Goal: Find specific page/section: Find specific page/section

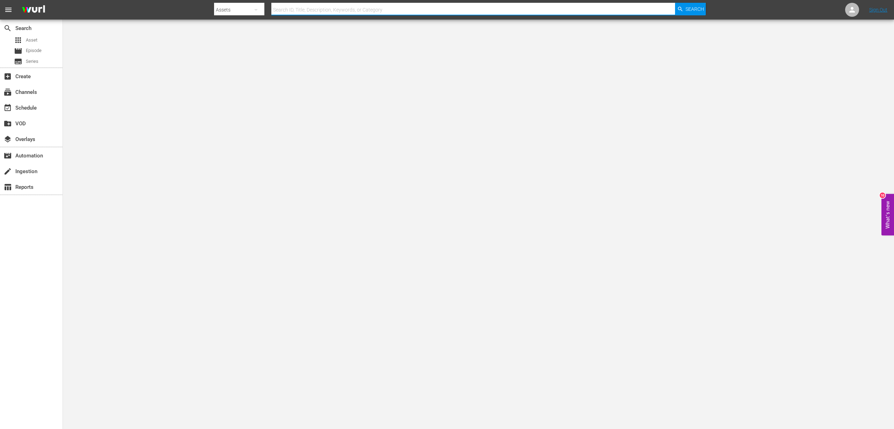
click at [327, 11] on input "text" at bounding box center [473, 9] width 404 height 17
paste input "281356"
type input "281356"
click at [696, 7] on span "Search" at bounding box center [694, 9] width 19 height 13
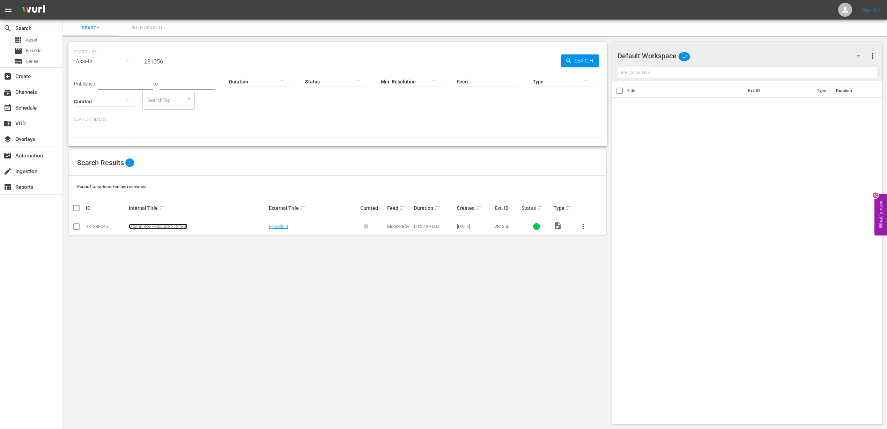
click at [159, 228] on link "Moone Boy - Episode 3 (S1E3)" at bounding box center [158, 226] width 59 height 5
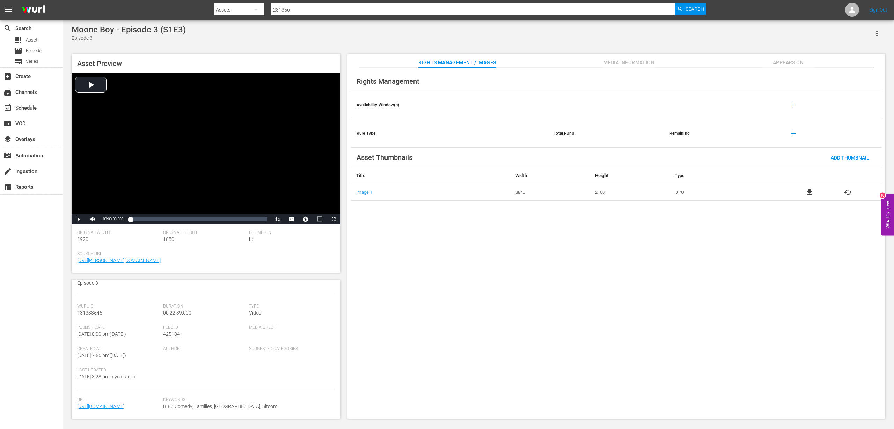
scroll to position [89, 0]
click at [254, 220] on div "Loaded : 0.43% 00:20:27.260 00:00:00.000" at bounding box center [198, 219] width 137 height 7
click at [93, 219] on span "Video Player" at bounding box center [93, 219] width 0 height 0
click at [260, 219] on div "Loaded : 91.92% 00:21:26.196 00:20:29.598" at bounding box center [198, 219] width 137 height 7
click at [79, 219] on span "Video Player" at bounding box center [79, 219] width 0 height 0
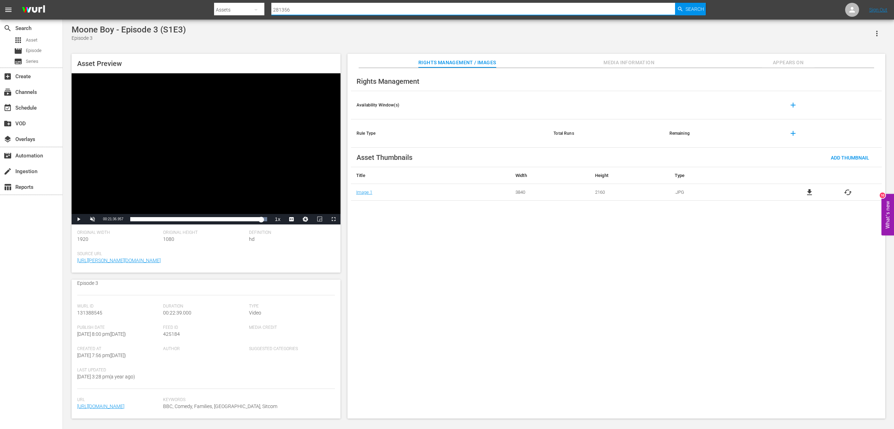
drag, startPoint x: 306, startPoint y: 8, endPoint x: 264, endPoint y: 9, distance: 42.3
click at [264, 9] on div "Search By Assets Search ID, Title, Description, Keywords, or Category 281356 Se…" at bounding box center [460, 9] width 492 height 17
paste input "445167"
type input "445167"
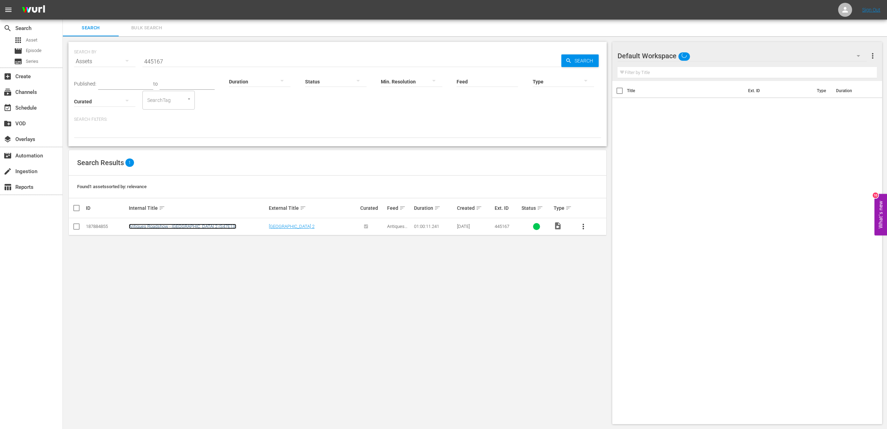
click at [201, 228] on link "Antiques Roadshow - [GEOGRAPHIC_DATA] 2 (S47E13)" at bounding box center [183, 226] width 108 height 5
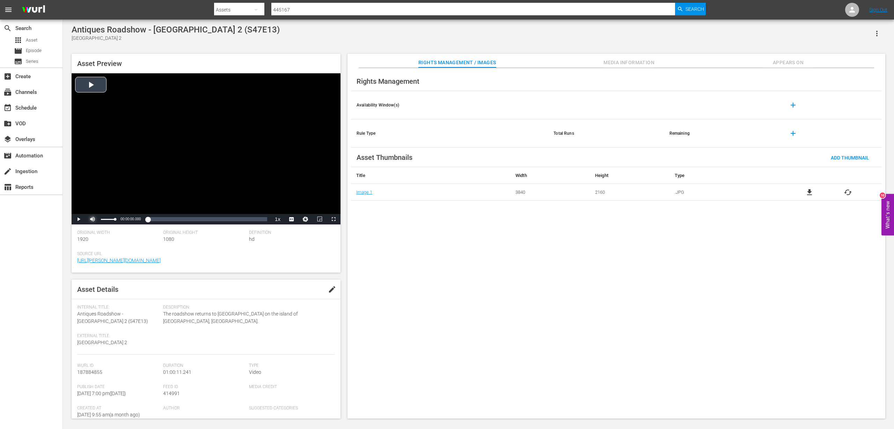
click at [93, 219] on span "Video Player" at bounding box center [93, 219] width 0 height 0
drag, startPoint x: 131, startPoint y: 218, endPoint x: 251, endPoint y: 223, distance: 120.2
click at [238, 223] on div "00:00:00.000" at bounding box center [184, 219] width 108 height 7
drag, startPoint x: 252, startPoint y: 223, endPoint x: 257, endPoint y: 223, distance: 4.6
click at [256, 223] on div "00:47:45.040" at bounding box center [193, 219] width 126 height 7
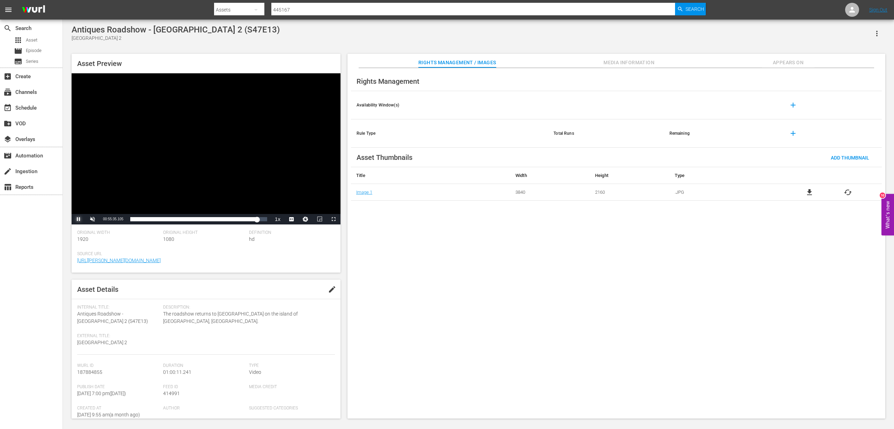
click at [79, 219] on span "Video Player" at bounding box center [79, 219] width 0 height 0
click at [262, 219] on div "00:55:36.484" at bounding box center [196, 219] width 132 height 7
click at [79, 219] on span "Video Player" at bounding box center [79, 219] width 0 height 0
click at [260, 219] on div "00:57:34.631" at bounding box center [195, 219] width 131 height 7
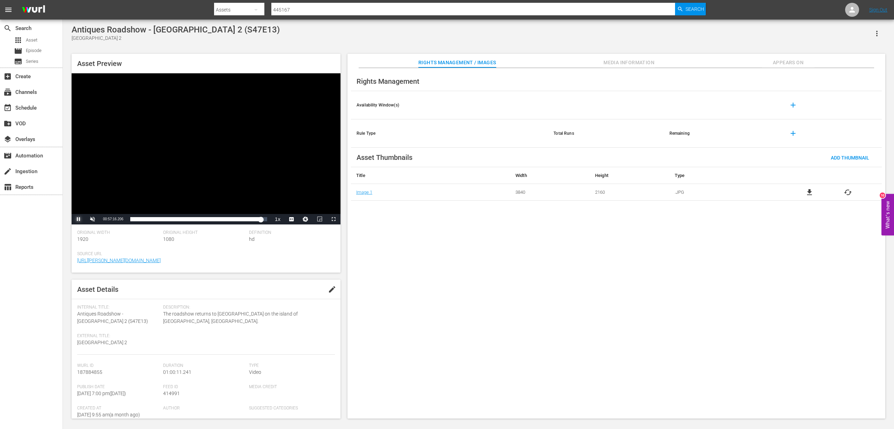
click at [79, 219] on span "Video Player" at bounding box center [79, 219] width 0 height 0
click at [331, 289] on span "edit" at bounding box center [332, 289] width 8 height 8
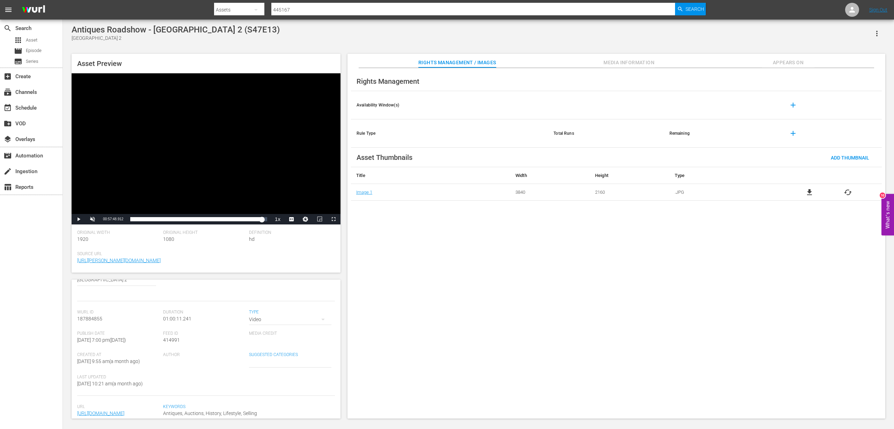
scroll to position [18, 0]
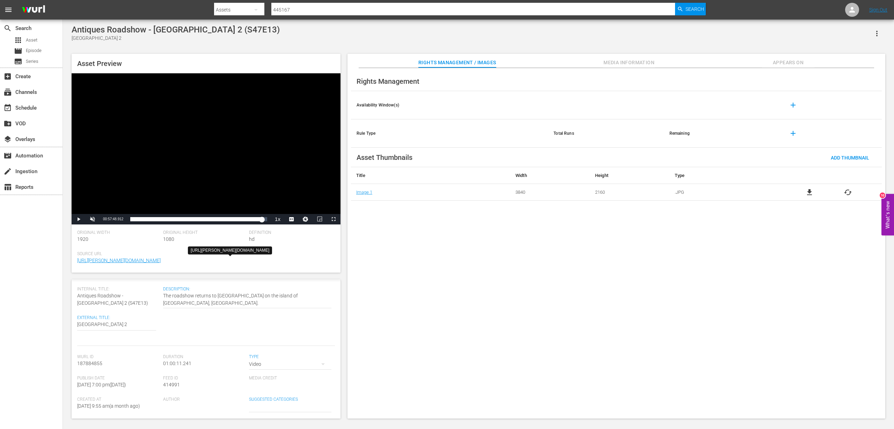
click at [243, 263] on span "[URL][PERSON_NAME][DOMAIN_NAME]" at bounding box center [204, 260] width 254 height 7
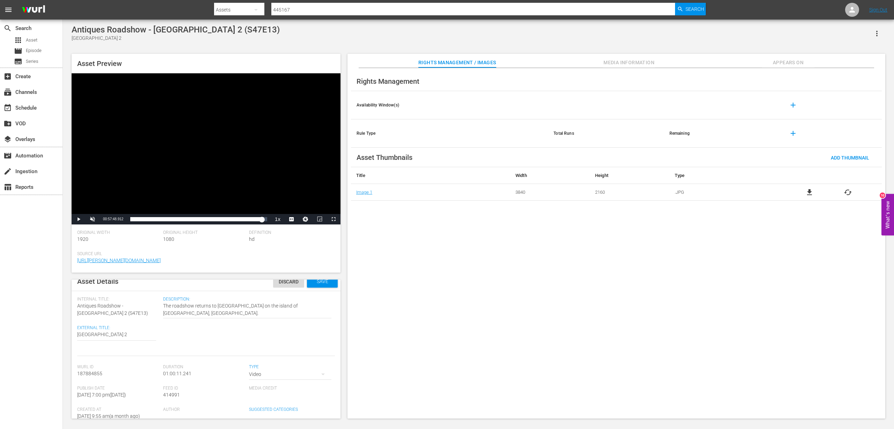
scroll to position [0, 0]
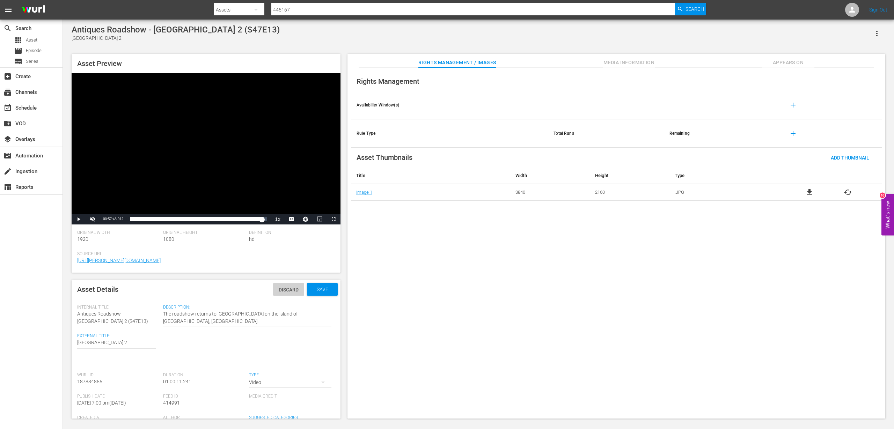
click at [279, 293] on div "Discard" at bounding box center [288, 289] width 31 height 13
click at [28, 45] on div "apps Asset movie Episode subtitles Series" at bounding box center [31, 50] width 62 height 31
click at [28, 42] on span "Asset" at bounding box center [32, 40] width 12 height 7
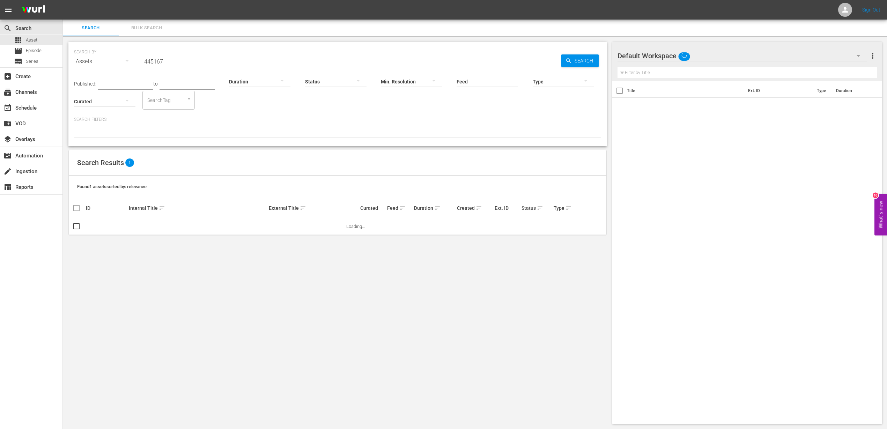
click at [187, 28] on div "Search Bulk Search" at bounding box center [475, 28] width 824 height 17
click at [183, 226] on link "Antiques Roadshow - [GEOGRAPHIC_DATA] 2 (S47E13)" at bounding box center [183, 226] width 108 height 5
